Goal: Task Accomplishment & Management: Use online tool/utility

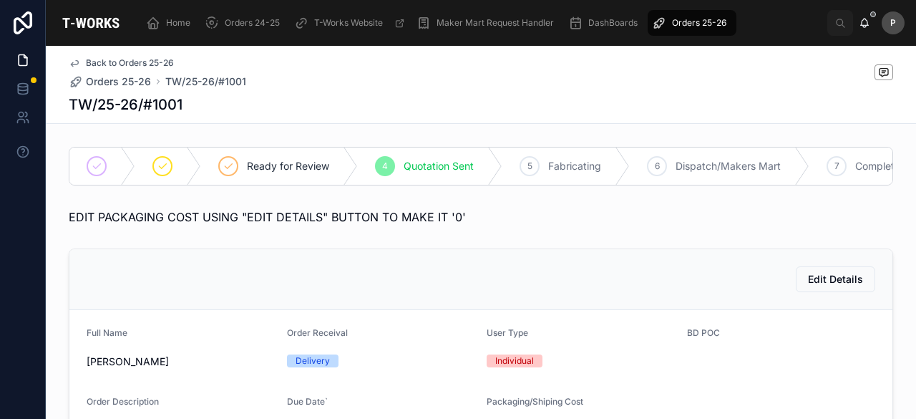
scroll to position [859, 0]
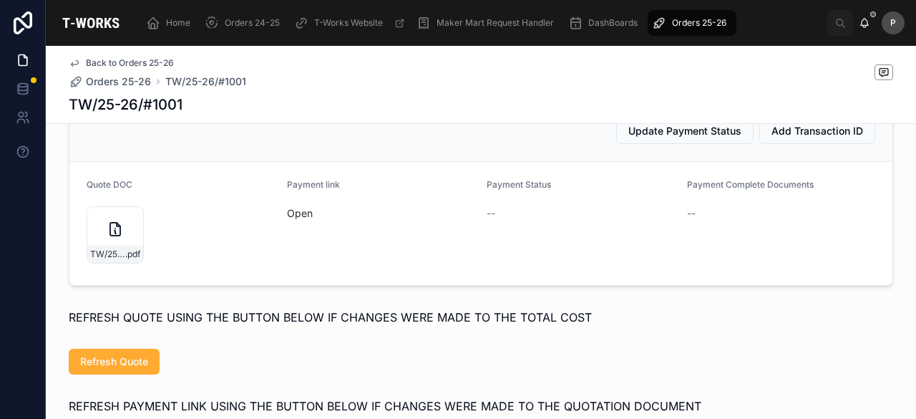
click at [688, 22] on span "Orders 25-26" at bounding box center [699, 22] width 54 height 11
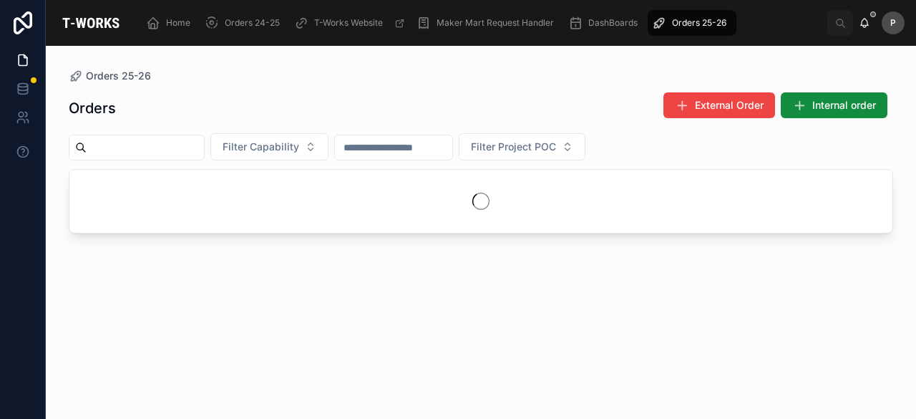
click at [186, 150] on input "text" at bounding box center [145, 147] width 117 height 20
type input "*"
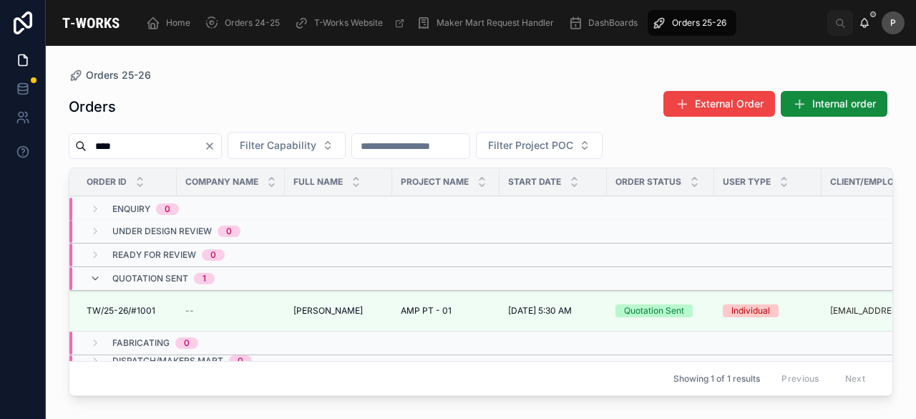
type input "****"
click at [647, 308] on div "Quotation Sent" at bounding box center [654, 310] width 60 height 13
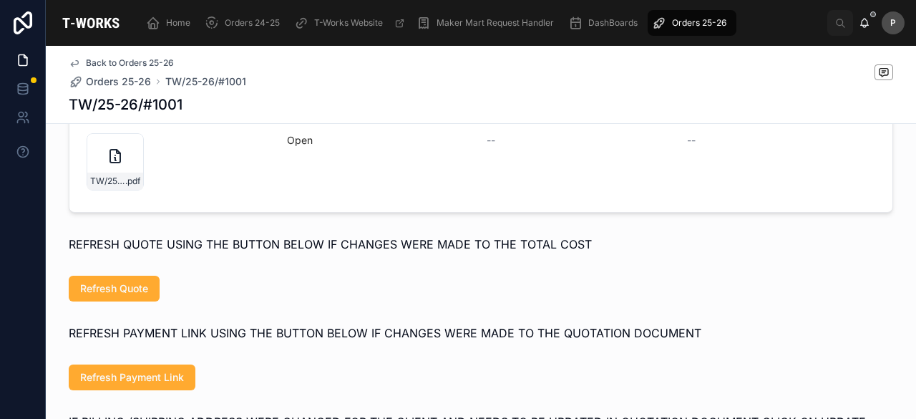
scroll to position [1217, 0]
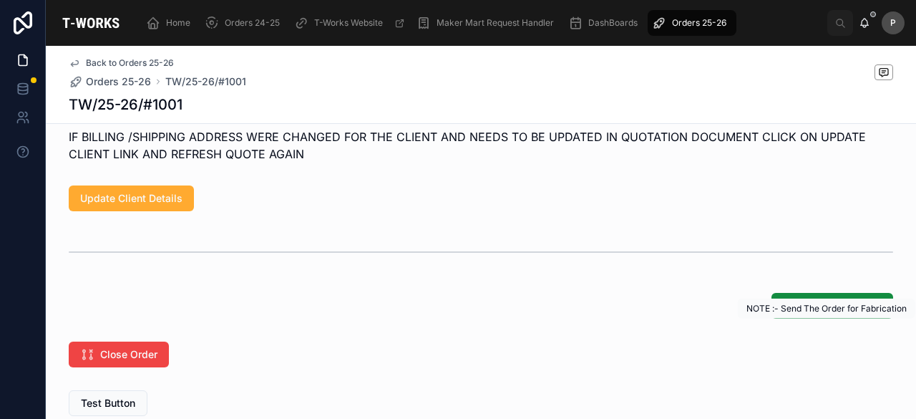
click at [799, 313] on span "Send For Fabricating" at bounding box center [832, 306] width 99 height 14
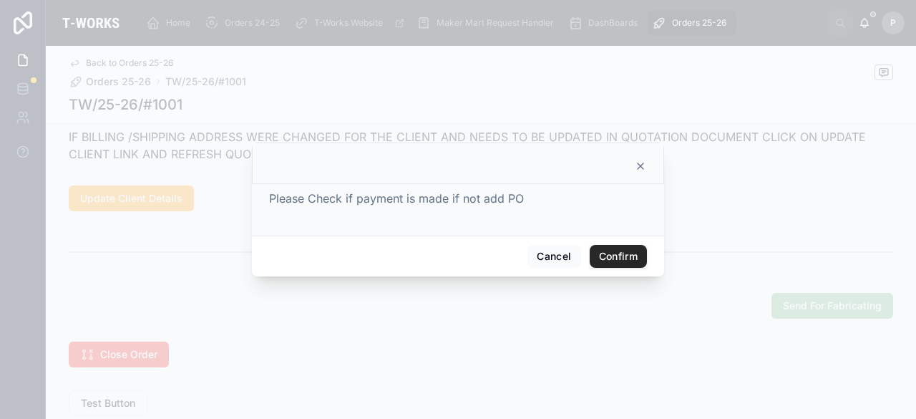
click at [604, 256] on button "Confirm" at bounding box center [618, 256] width 57 height 23
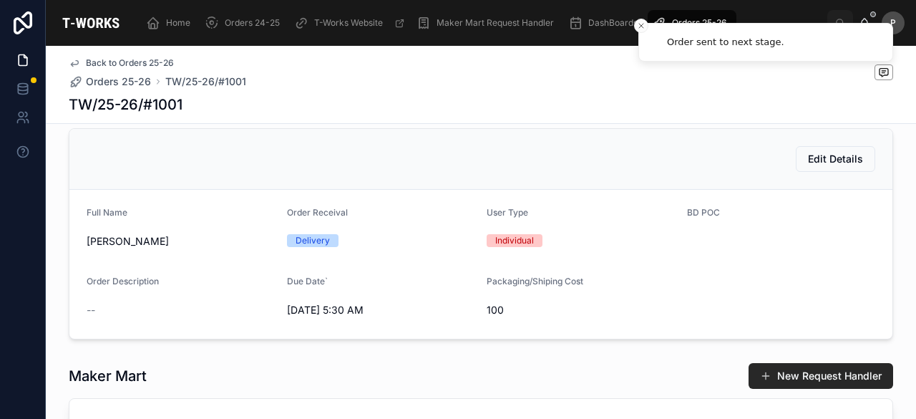
scroll to position [0, 0]
